Goal: Information Seeking & Learning: Check status

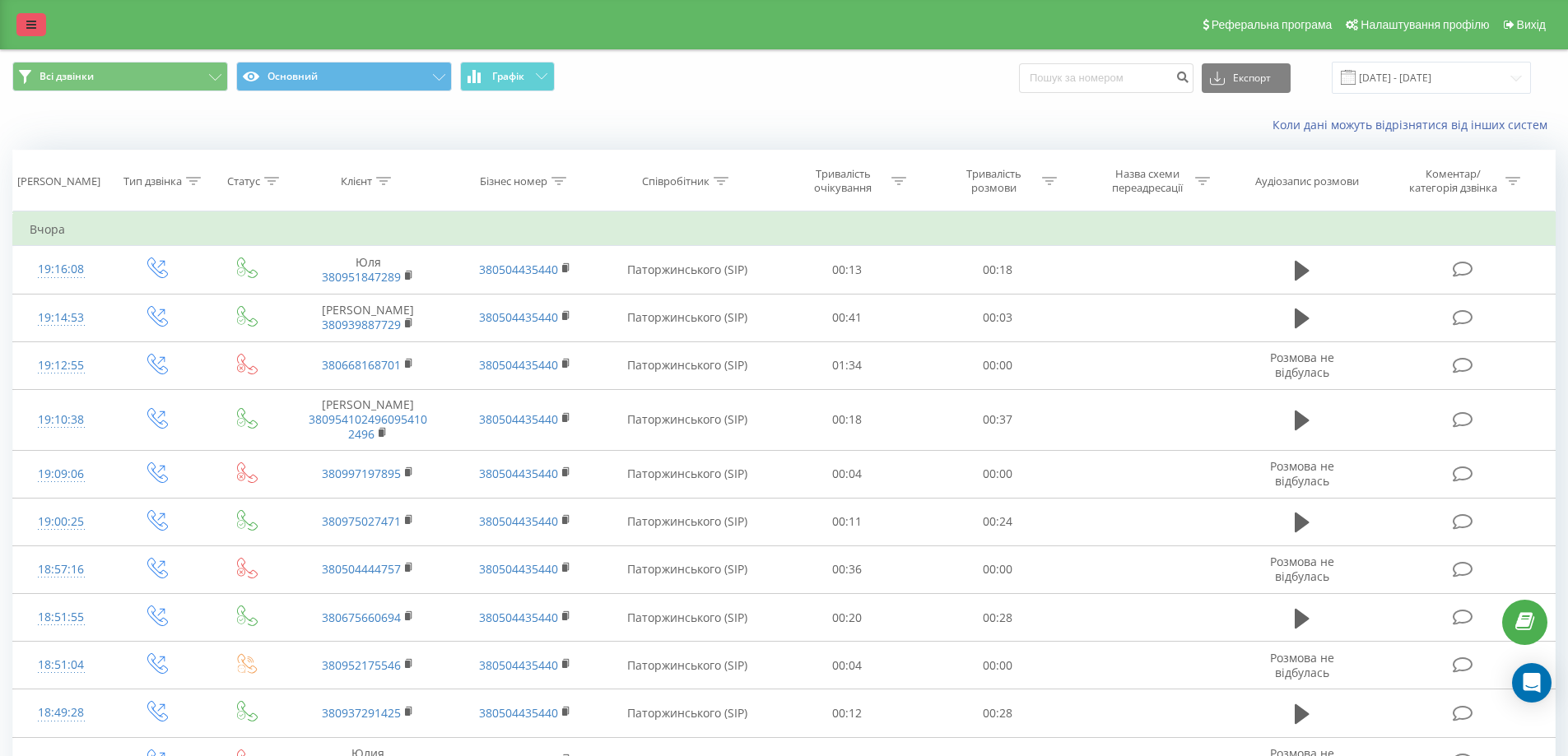
click at [24, 13] on link at bounding box center [31, 24] width 30 height 23
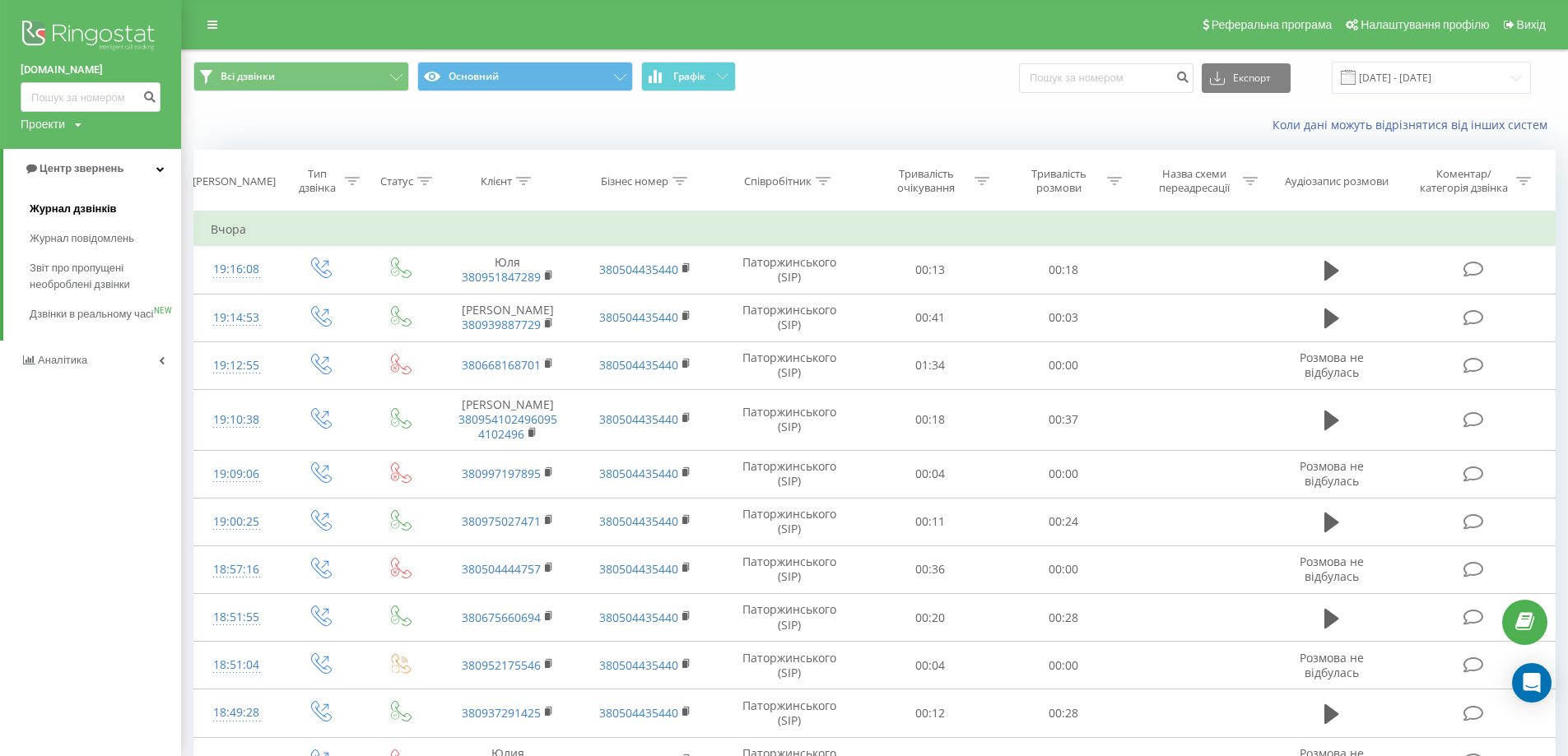
click at [65, 212] on span "Журнал дзвінків" at bounding box center [72, 209] width 87 height 17
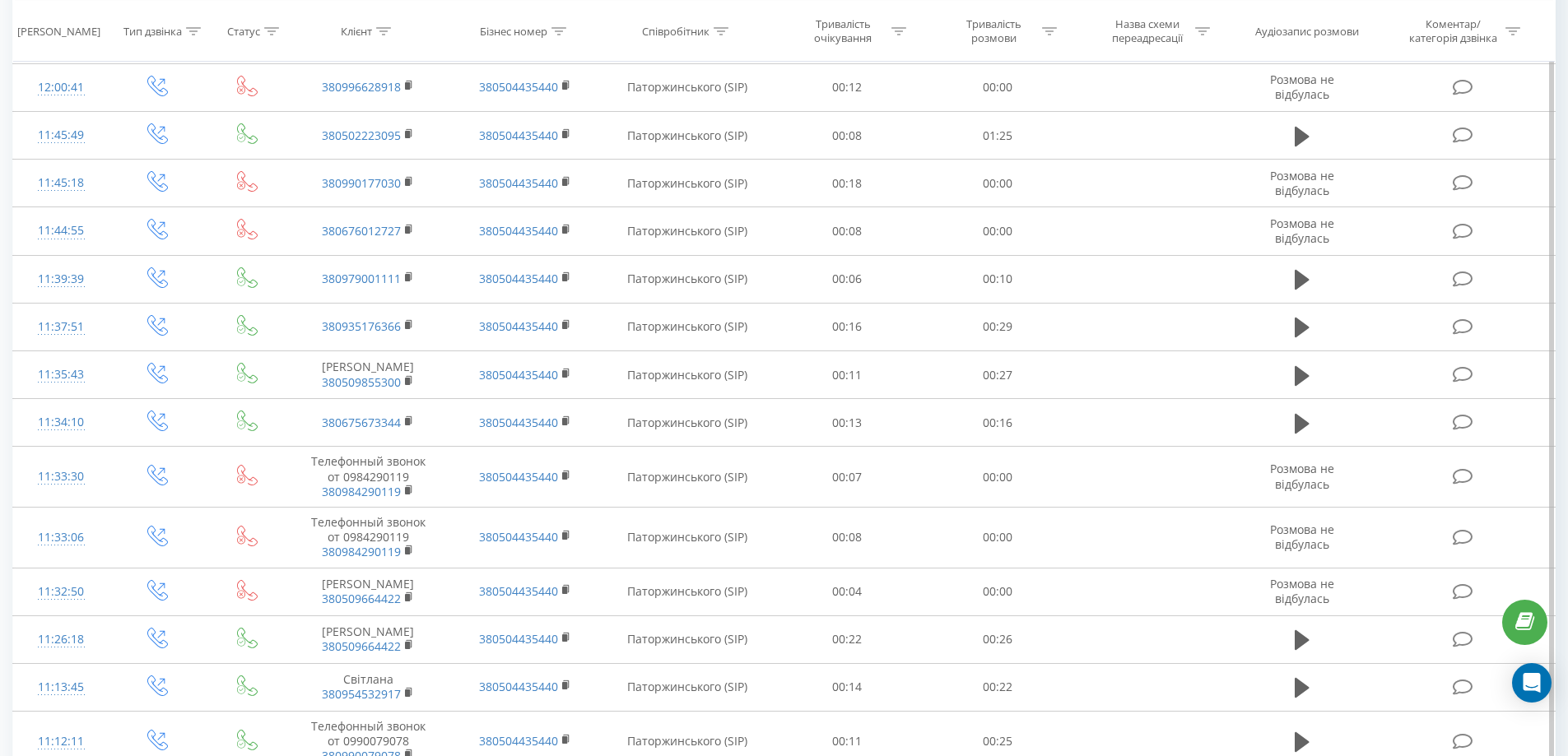
scroll to position [812, 0]
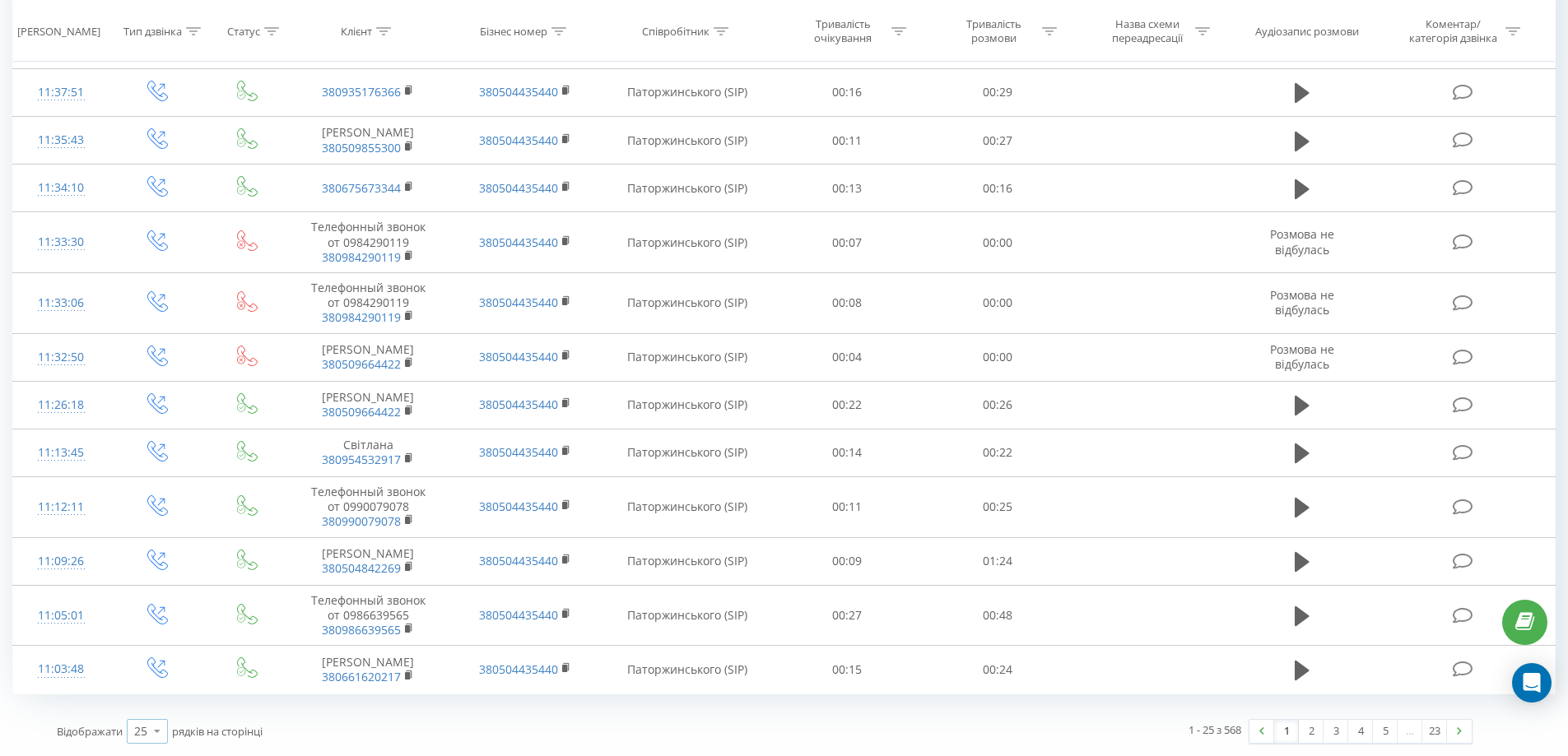
click at [153, 726] on icon at bounding box center [157, 731] width 24 height 32
click at [153, 691] on div "50" at bounding box center [147, 684] width 40 height 24
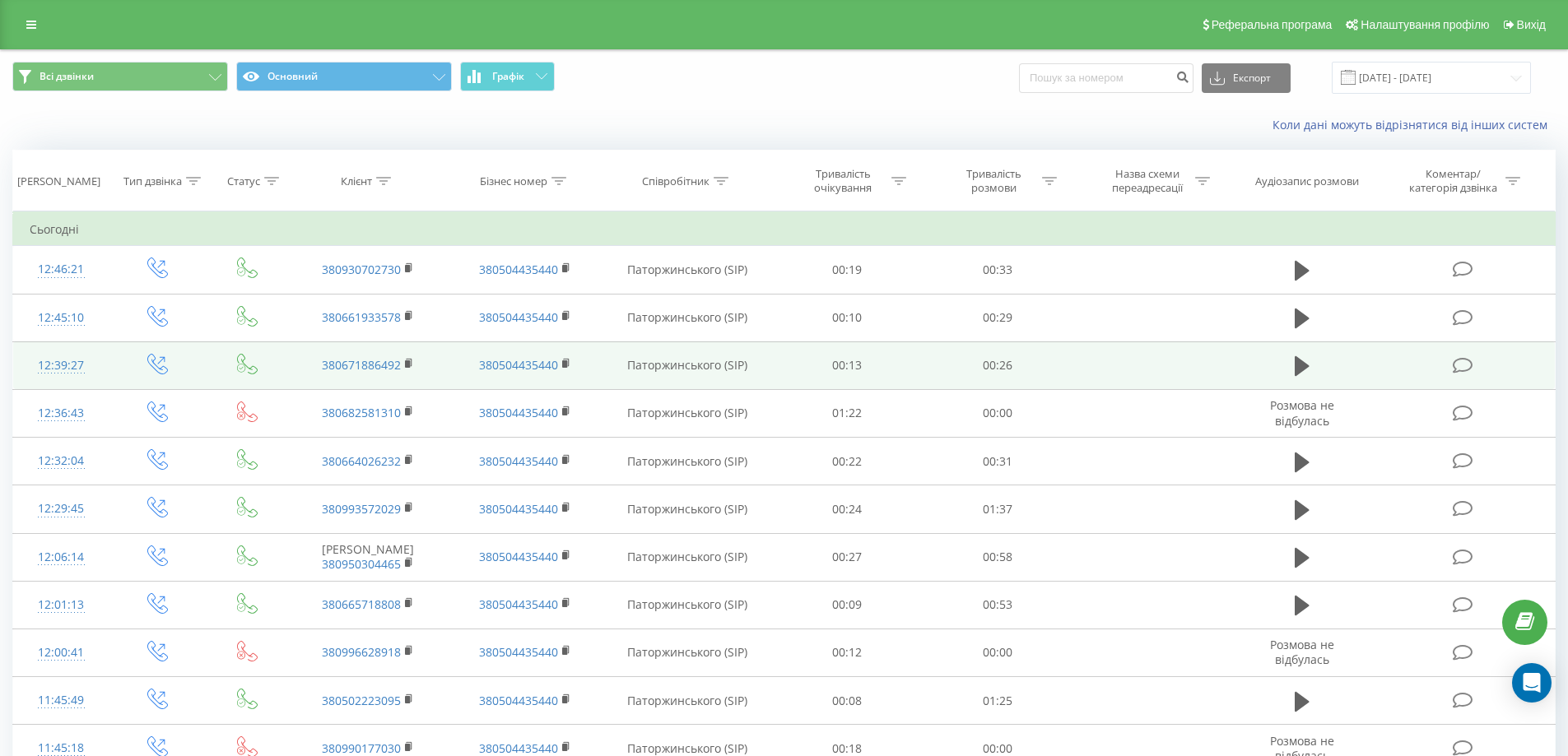
drag, startPoint x: 348, startPoint y: 361, endPoint x: 418, endPoint y: 351, distance: 70.7
click at [421, 347] on td "380671886492" at bounding box center [368, 365] width 157 height 48
click at [410, 364] on rect at bounding box center [407, 364] width 5 height 8
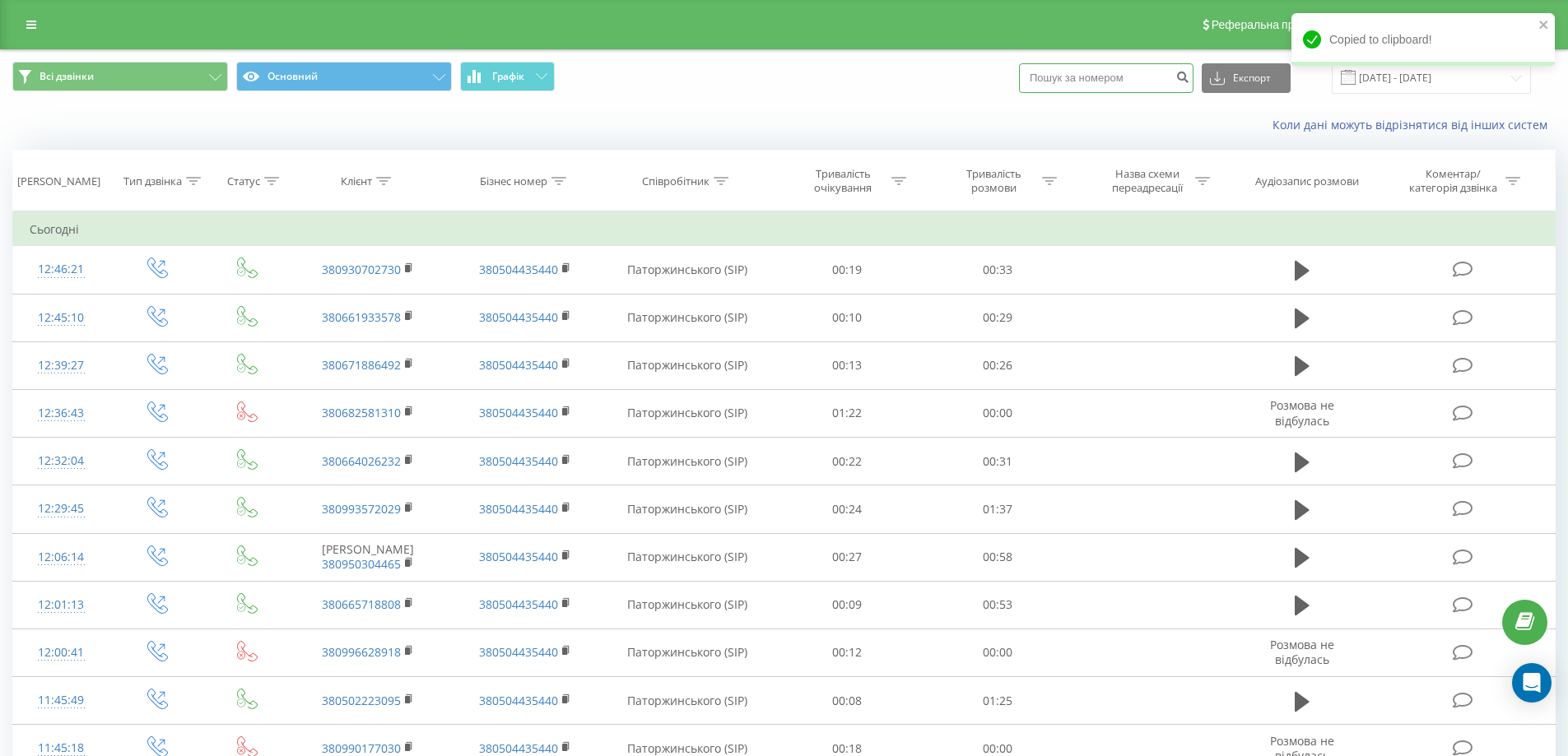
click at [1114, 75] on input at bounding box center [1106, 78] width 175 height 29
paste input "380671886492"
type input "380671886492"
click at [1189, 74] on icon "submit" at bounding box center [1182, 75] width 14 height 10
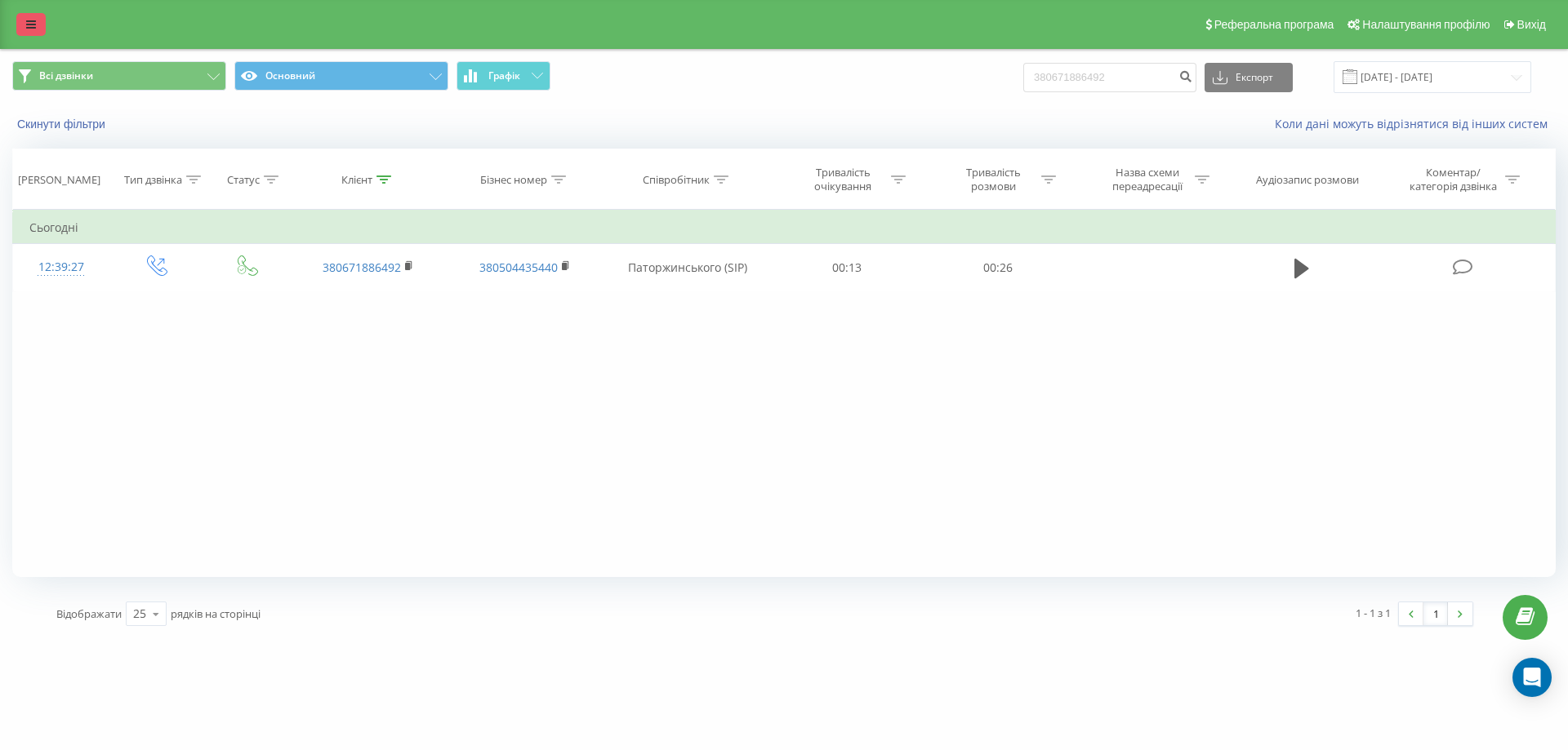
click at [19, 24] on link at bounding box center [31, 24] width 29 height 23
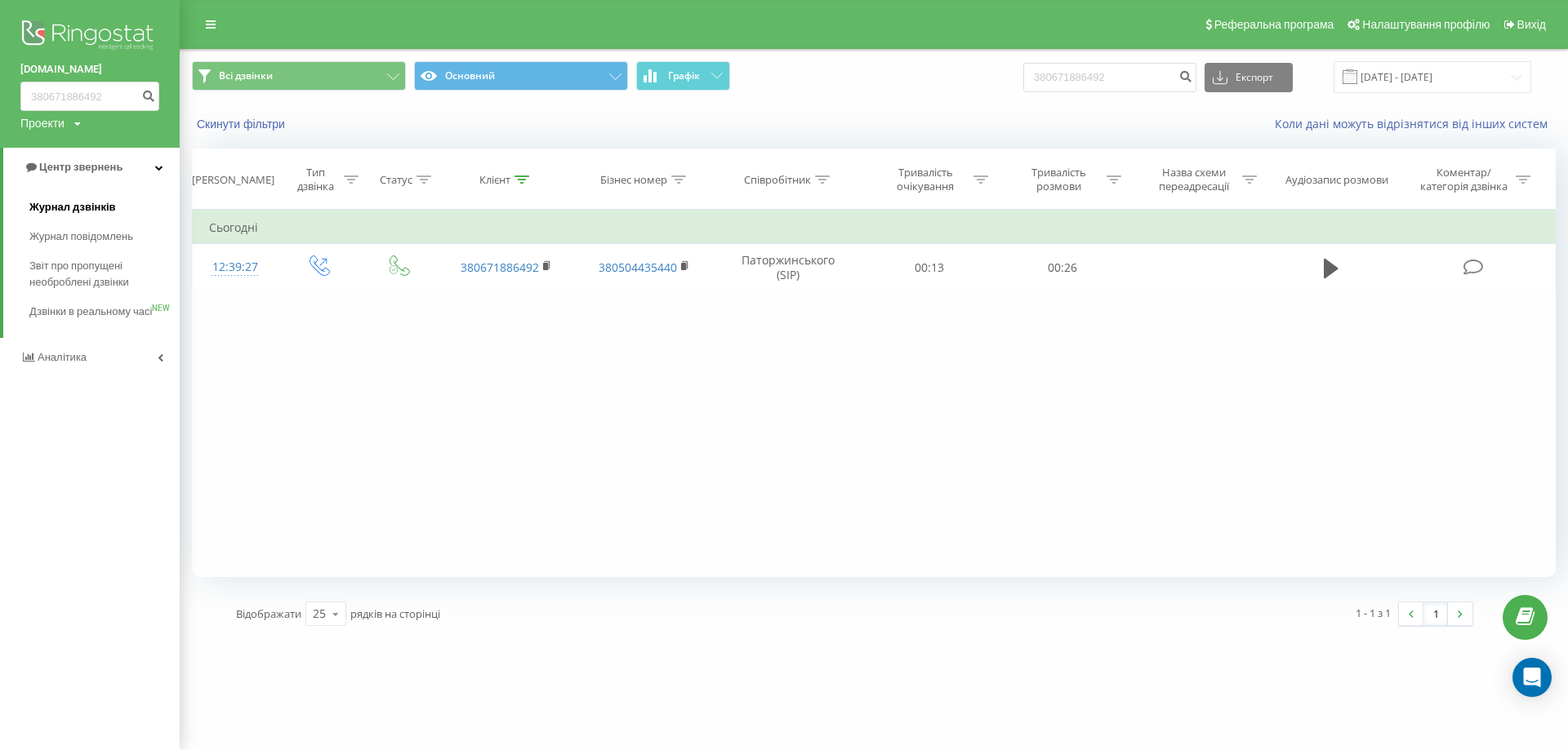
click at [48, 205] on span "Журнал дзвінків" at bounding box center [72, 207] width 86 height 17
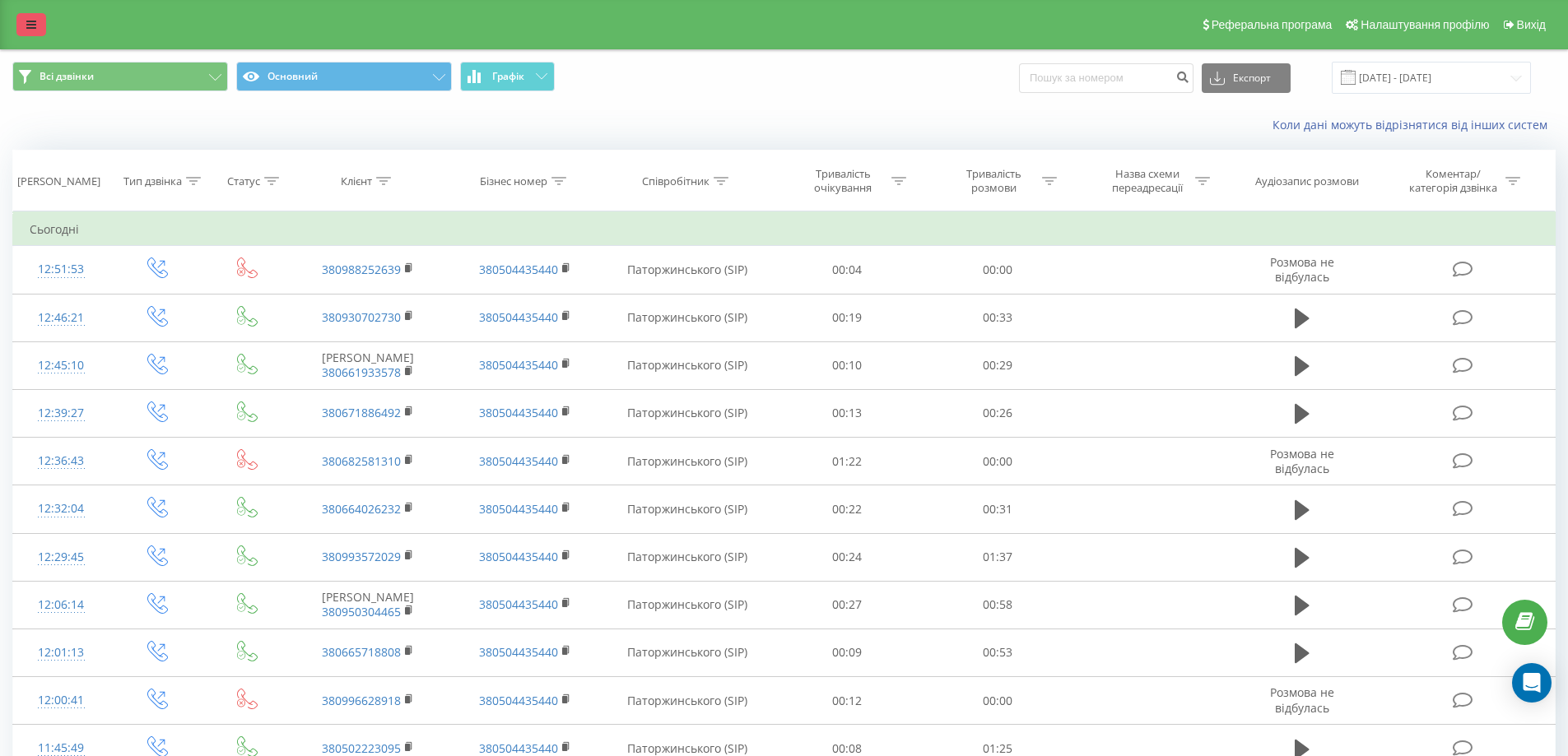
click at [27, 24] on icon at bounding box center [31, 24] width 10 height 12
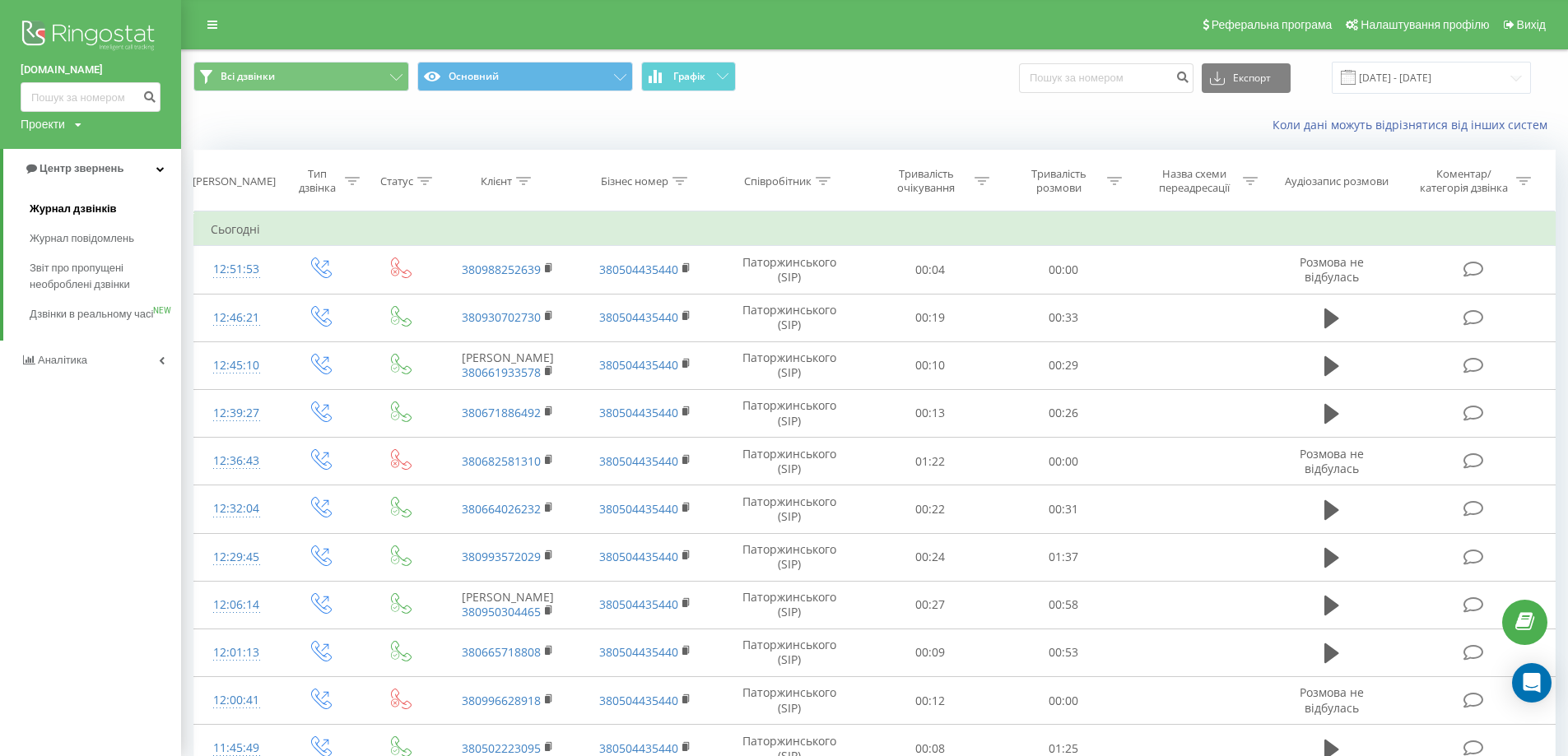
click at [78, 221] on link "Журнал дзвінків" at bounding box center [105, 208] width 152 height 29
click at [148, 203] on link "Журнал дзвінків" at bounding box center [105, 208] width 152 height 29
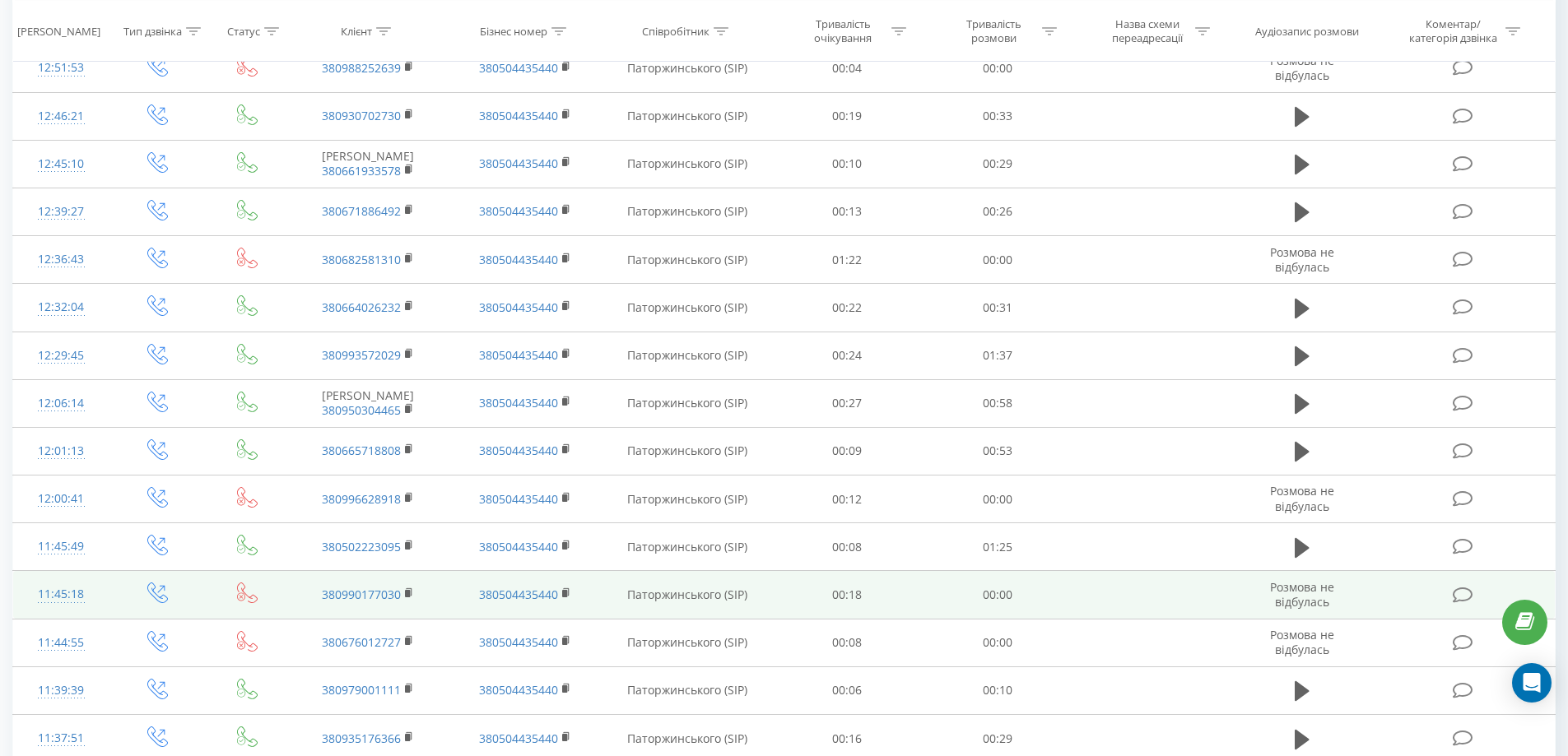
scroll to position [59, 0]
